Goal: Task Accomplishment & Management: Manage account settings

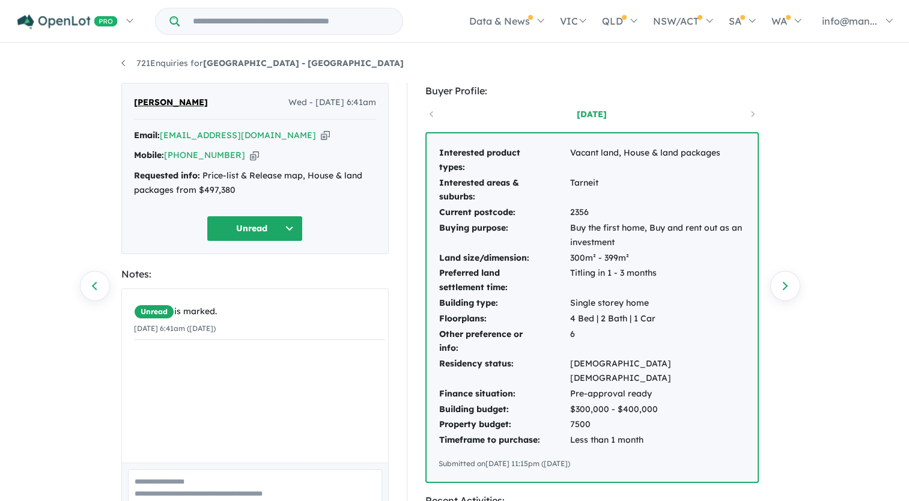
click at [321, 136] on icon "button" at bounding box center [325, 135] width 9 height 13
click at [297, 237] on button "Unread" at bounding box center [255, 229] width 96 height 26
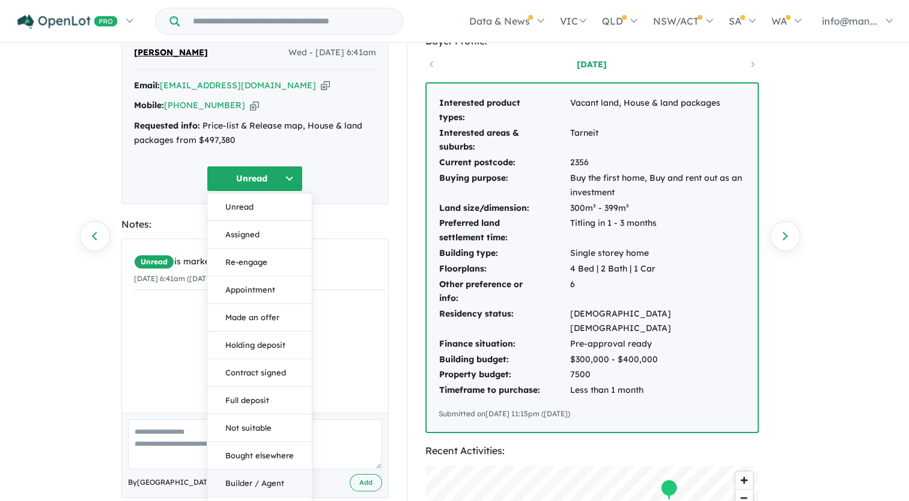
scroll to position [120, 0]
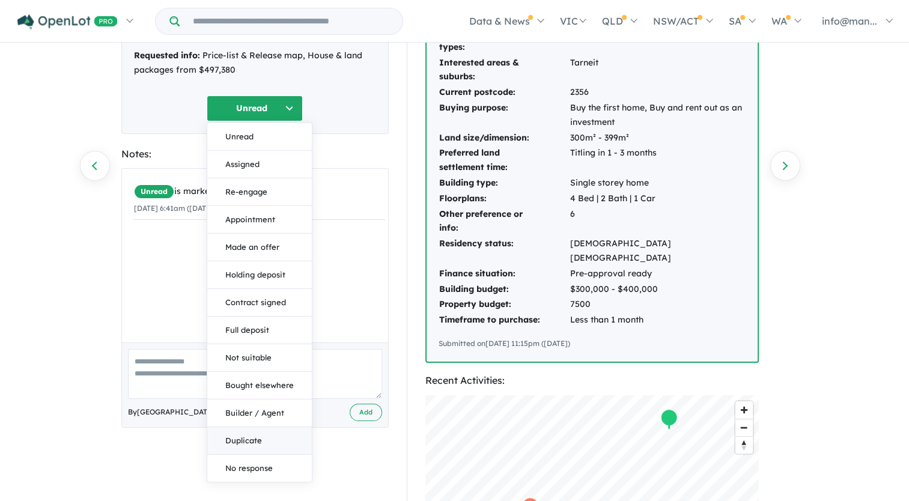
click at [263, 438] on button "Duplicate" at bounding box center [259, 441] width 105 height 28
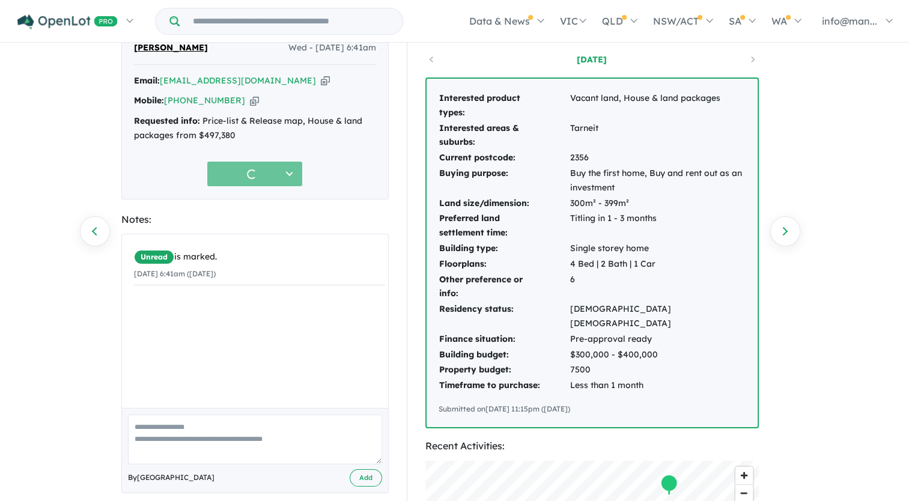
scroll to position [0, 0]
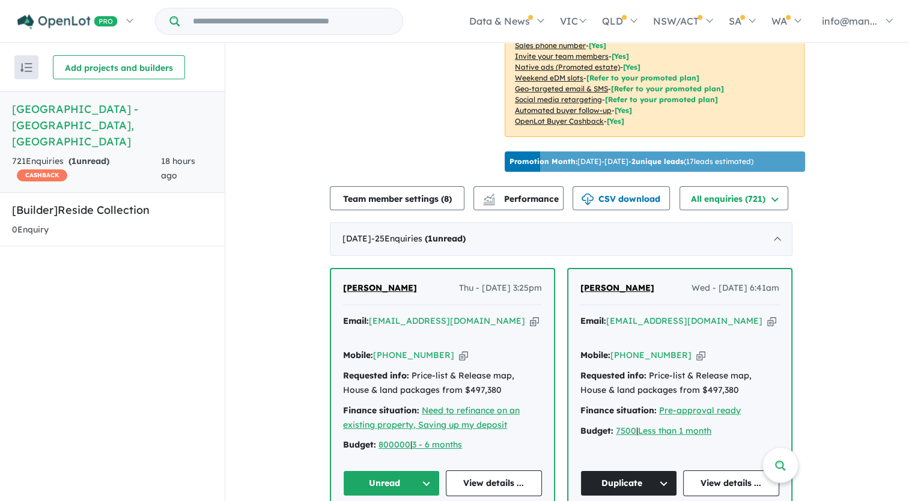
scroll to position [486, 0]
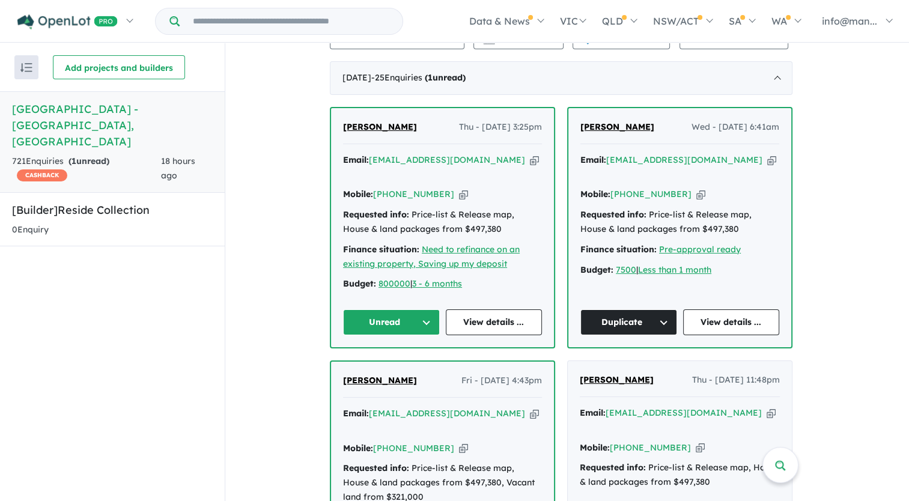
click at [530, 154] on icon "button" at bounding box center [534, 160] width 9 height 13
click at [459, 188] on icon "button" at bounding box center [463, 194] width 9 height 13
click at [418, 310] on button "Unread" at bounding box center [391, 323] width 97 height 26
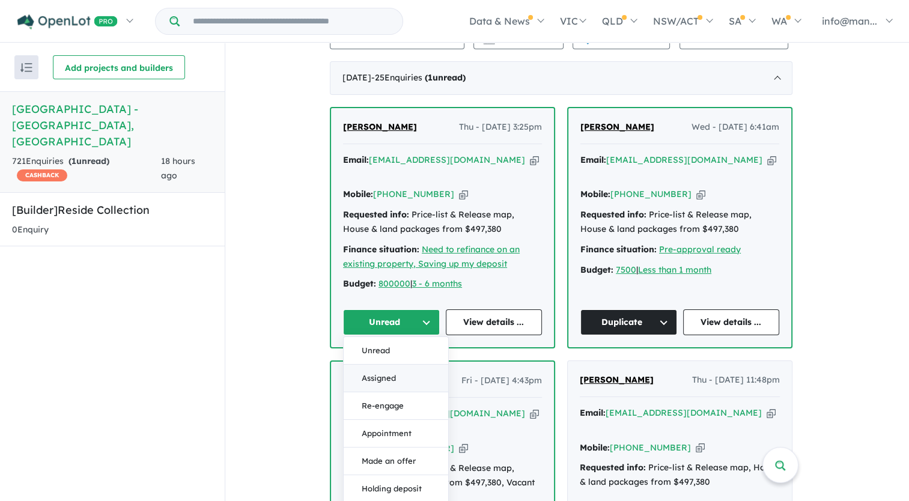
click at [400, 365] on button "Assigned" at bounding box center [396, 379] width 105 height 28
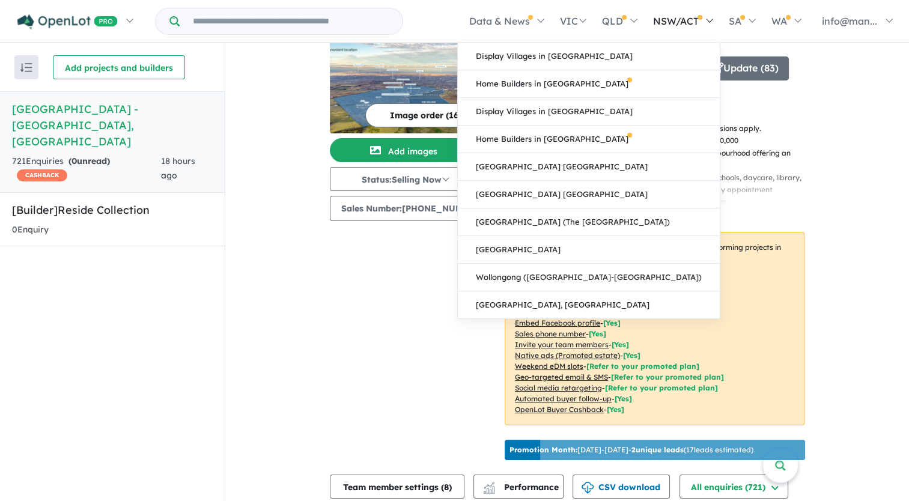
scroll to position [0, 0]
